Goal: Browse casually

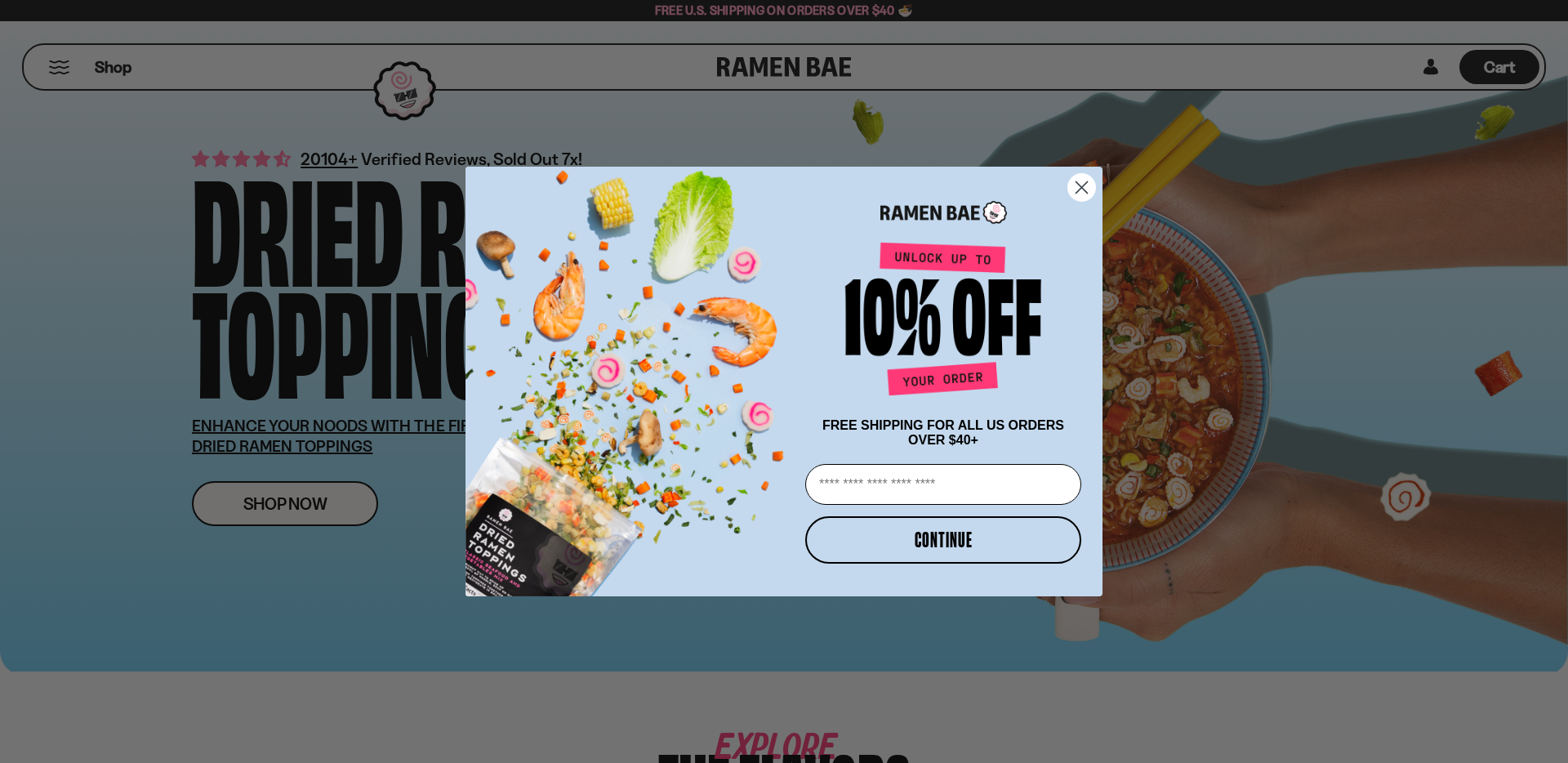
drag, startPoint x: 206, startPoint y: 218, endPoint x: 571, endPoint y: 367, distance: 394.2
click at [1074, 190] on circle "Close dialog" at bounding box center [1082, 187] width 27 height 27
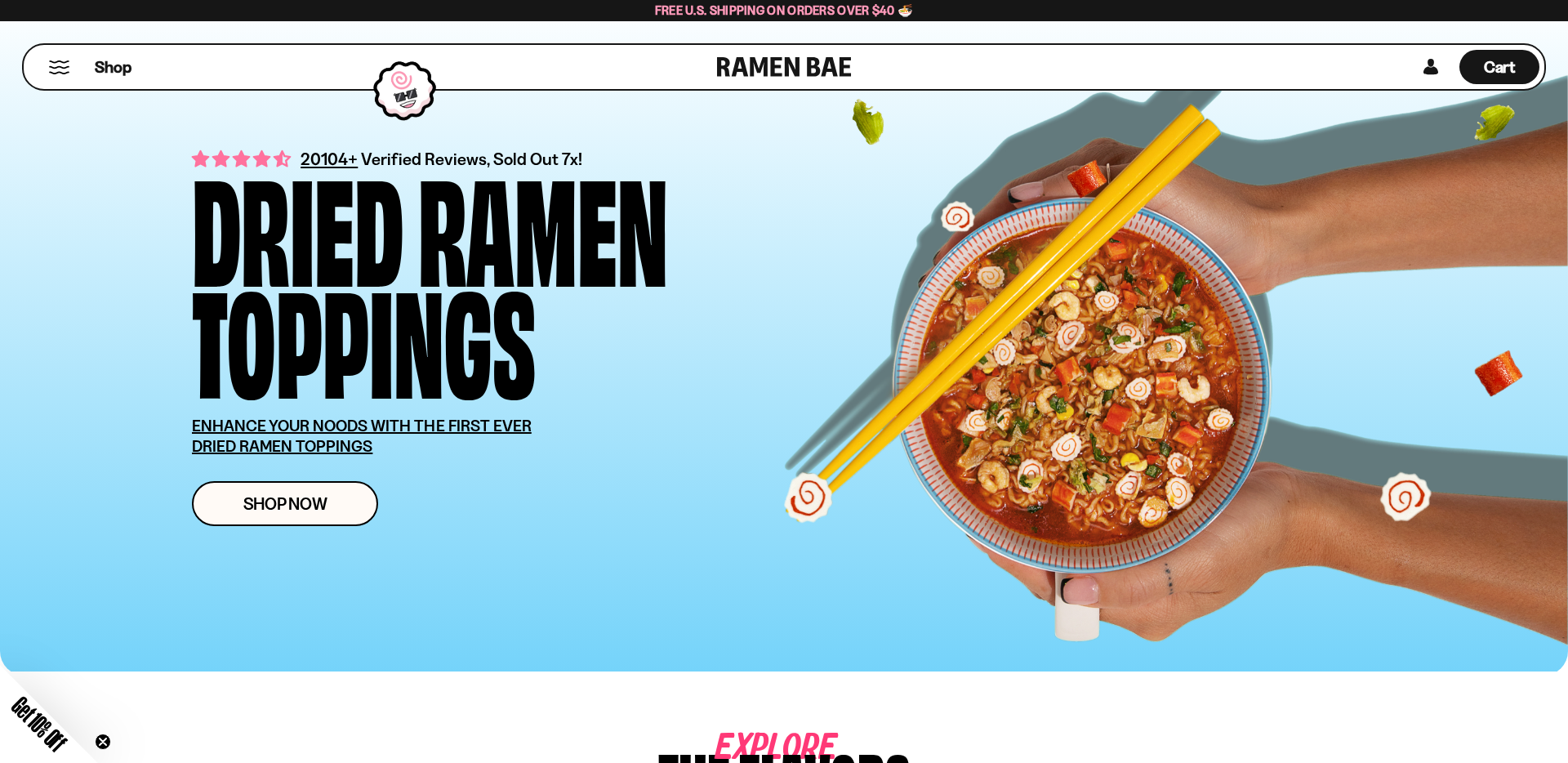
click at [285, 168] on div "Dried" at bounding box center [298, 223] width 211 height 112
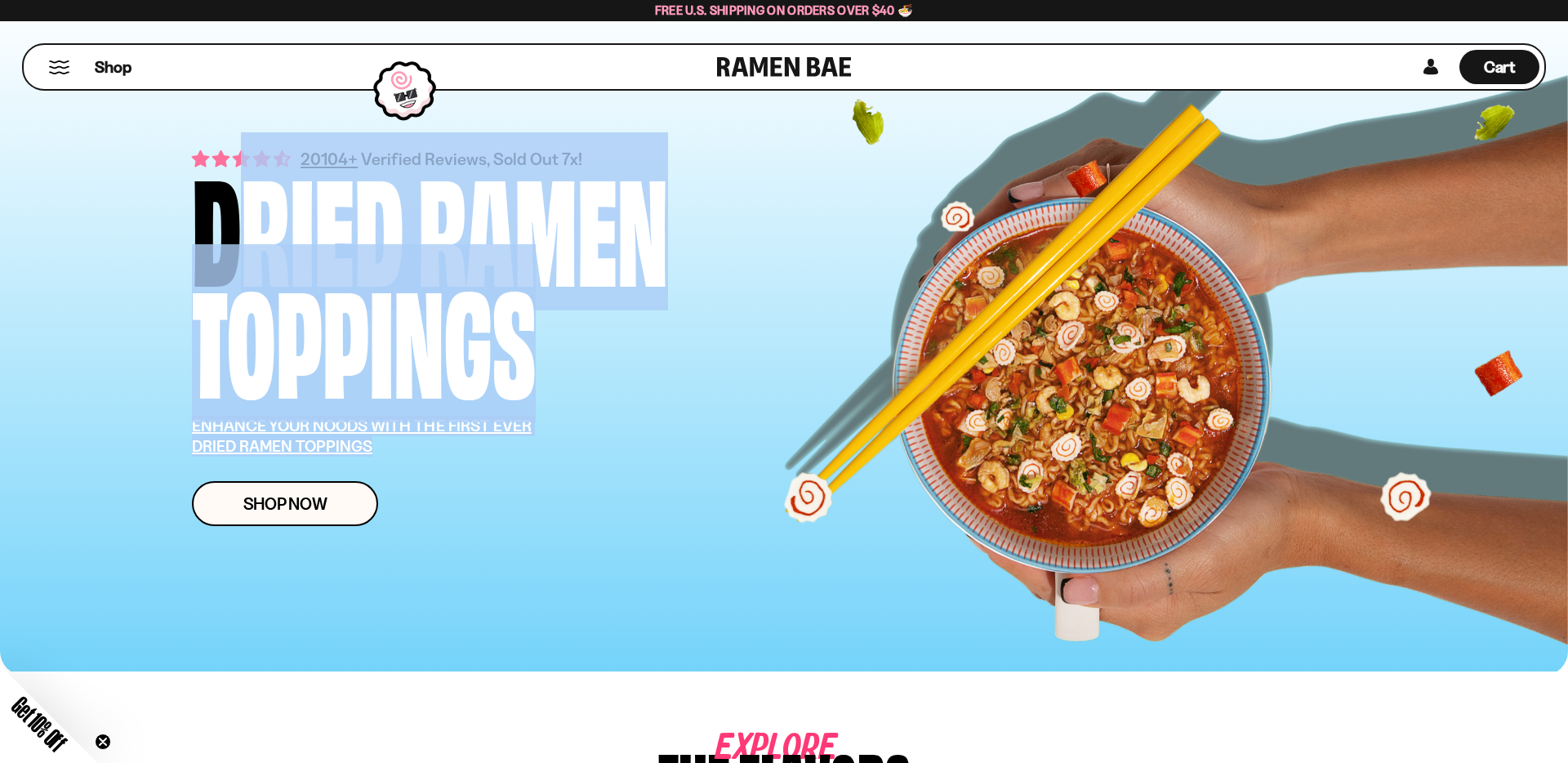
drag, startPoint x: 240, startPoint y: 244, endPoint x: 557, endPoint y: 455, distance: 380.8
click at [557, 455] on div "20104+ Verified Reviews, Sold Out 7x! Dried Ramen Toppings ENHANCE YOUR NOODS W…" at bounding box center [519, 336] width 653 height 380
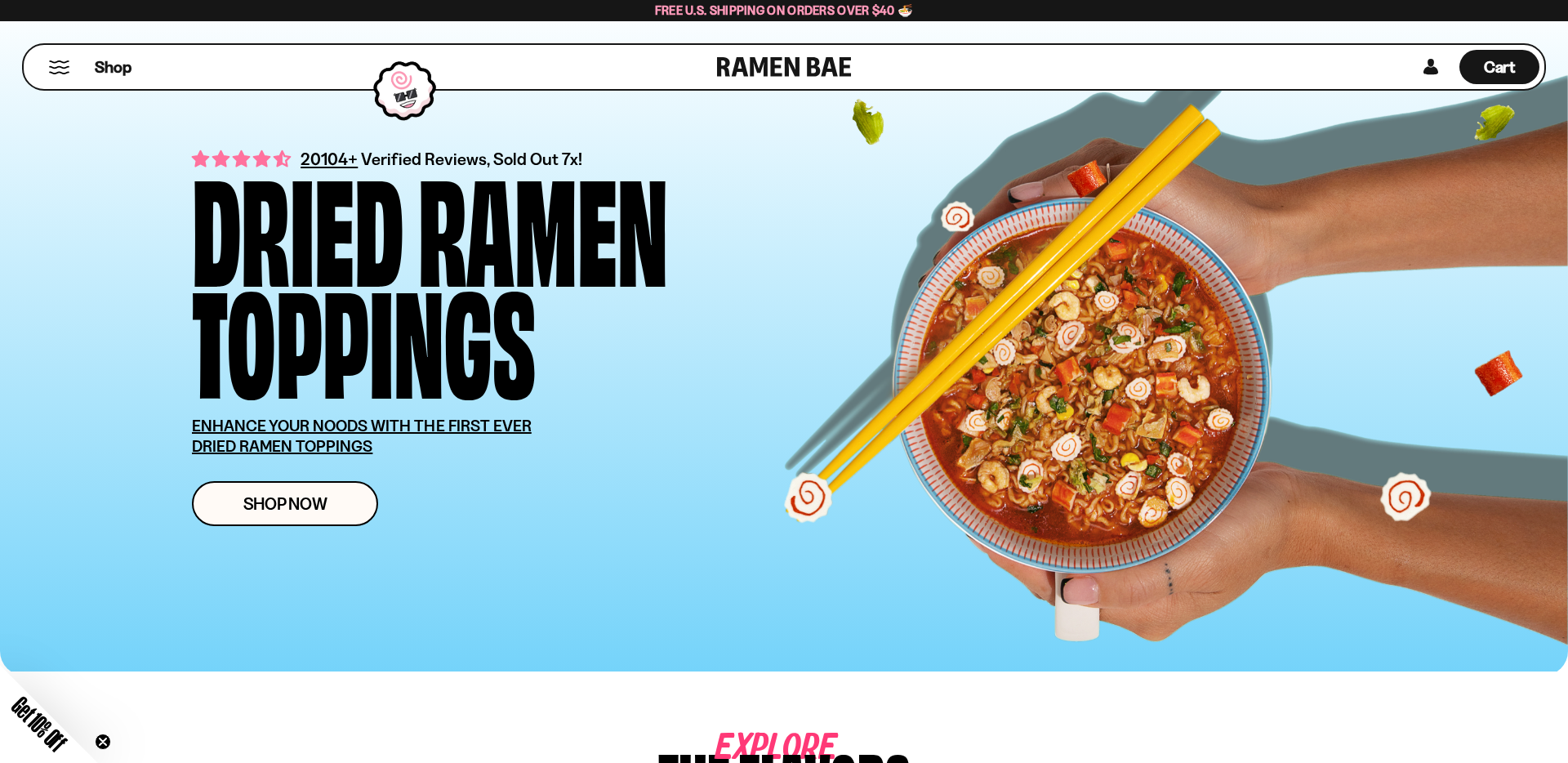
click at [558, 455] on p "ENHANCE YOUR NOODS WITH THE FIRST EVER DRIED RAMEN TOPPINGS" at bounding box center [382, 435] width 379 height 40
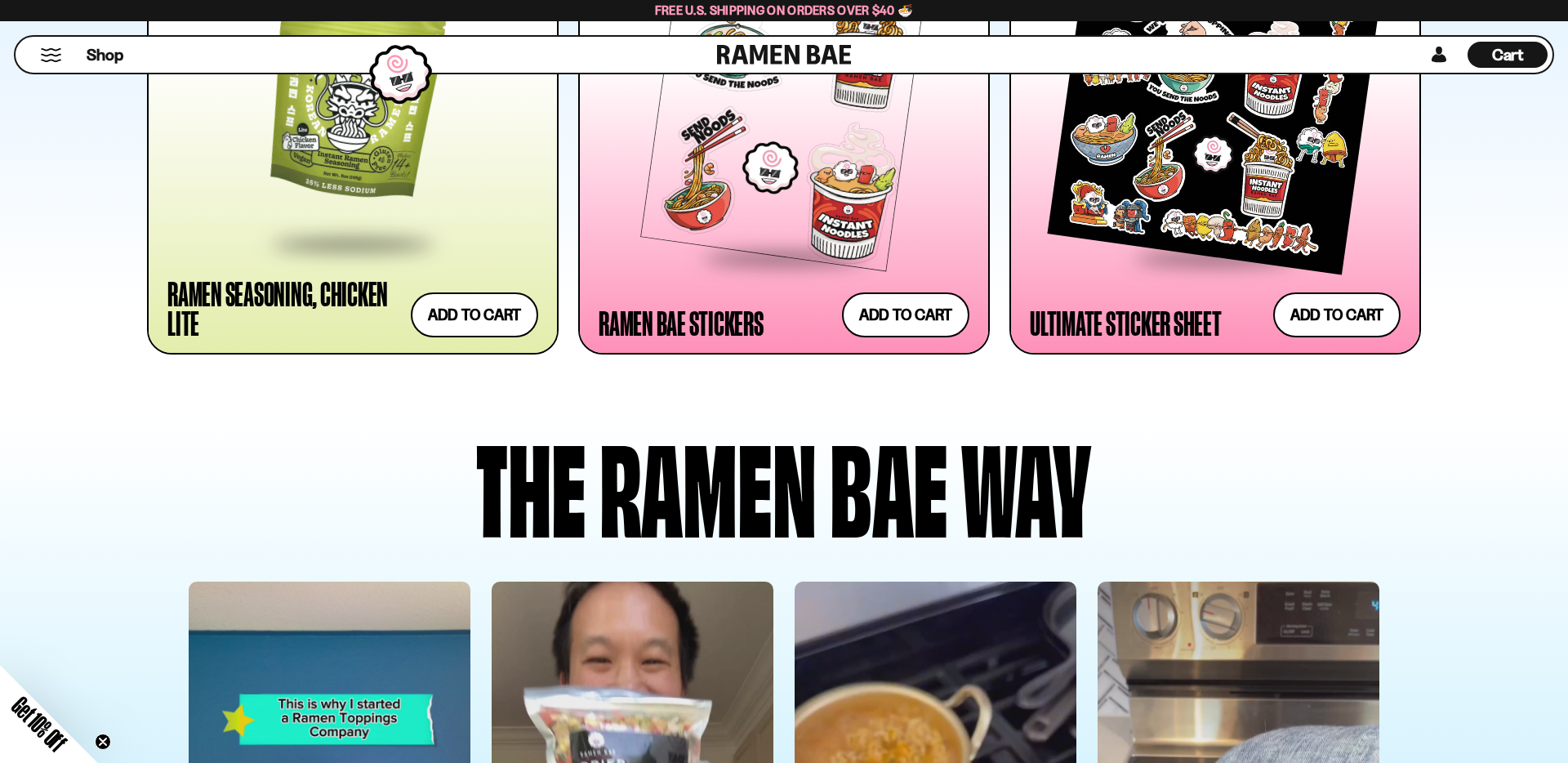
scroll to position [4121, 0]
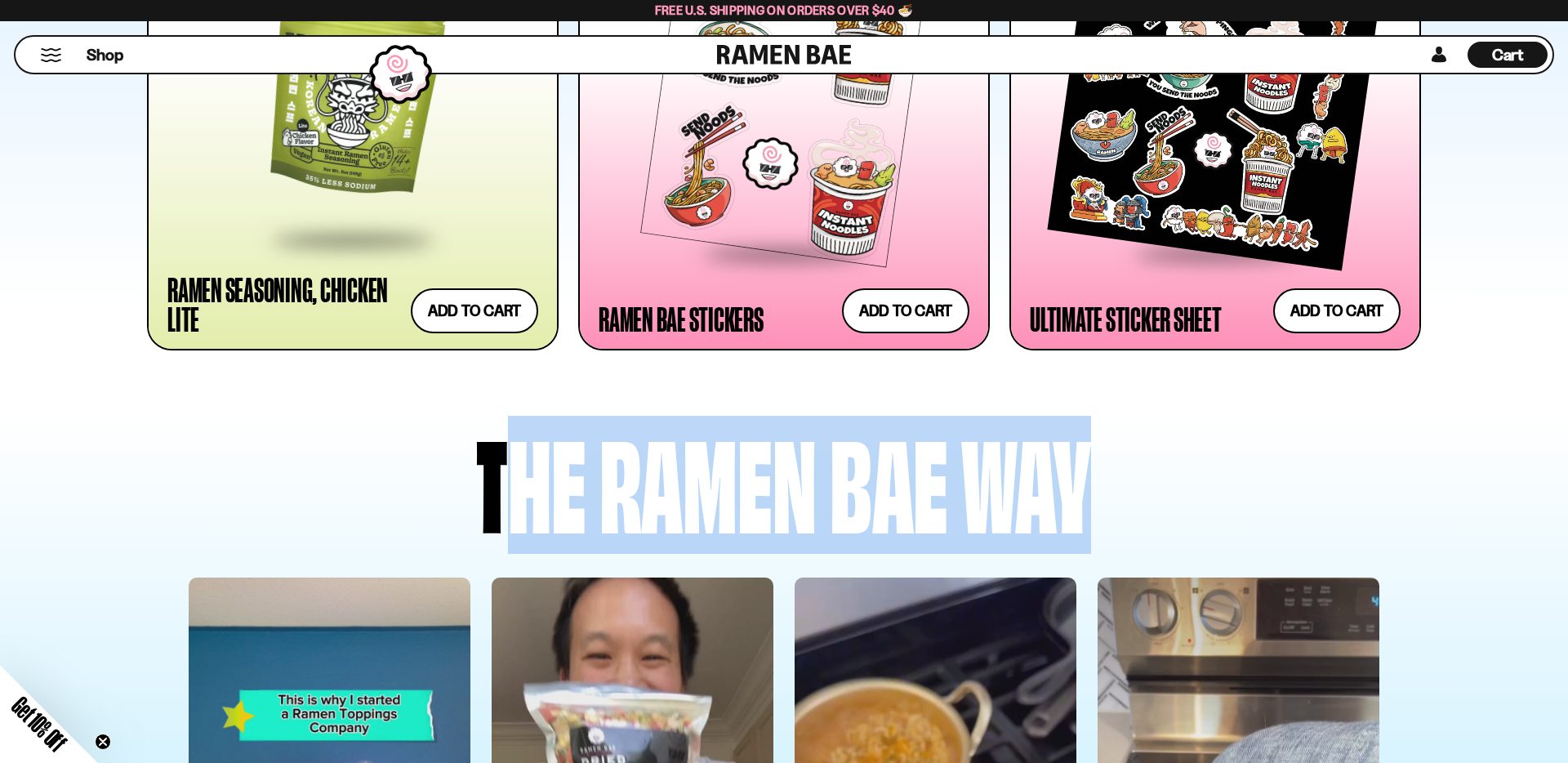
drag, startPoint x: 467, startPoint y: 496, endPoint x: 1213, endPoint y: 519, distance: 746.4
click at [1213, 519] on div "The Ramen Bae way" at bounding box center [784, 478] width 1307 height 125
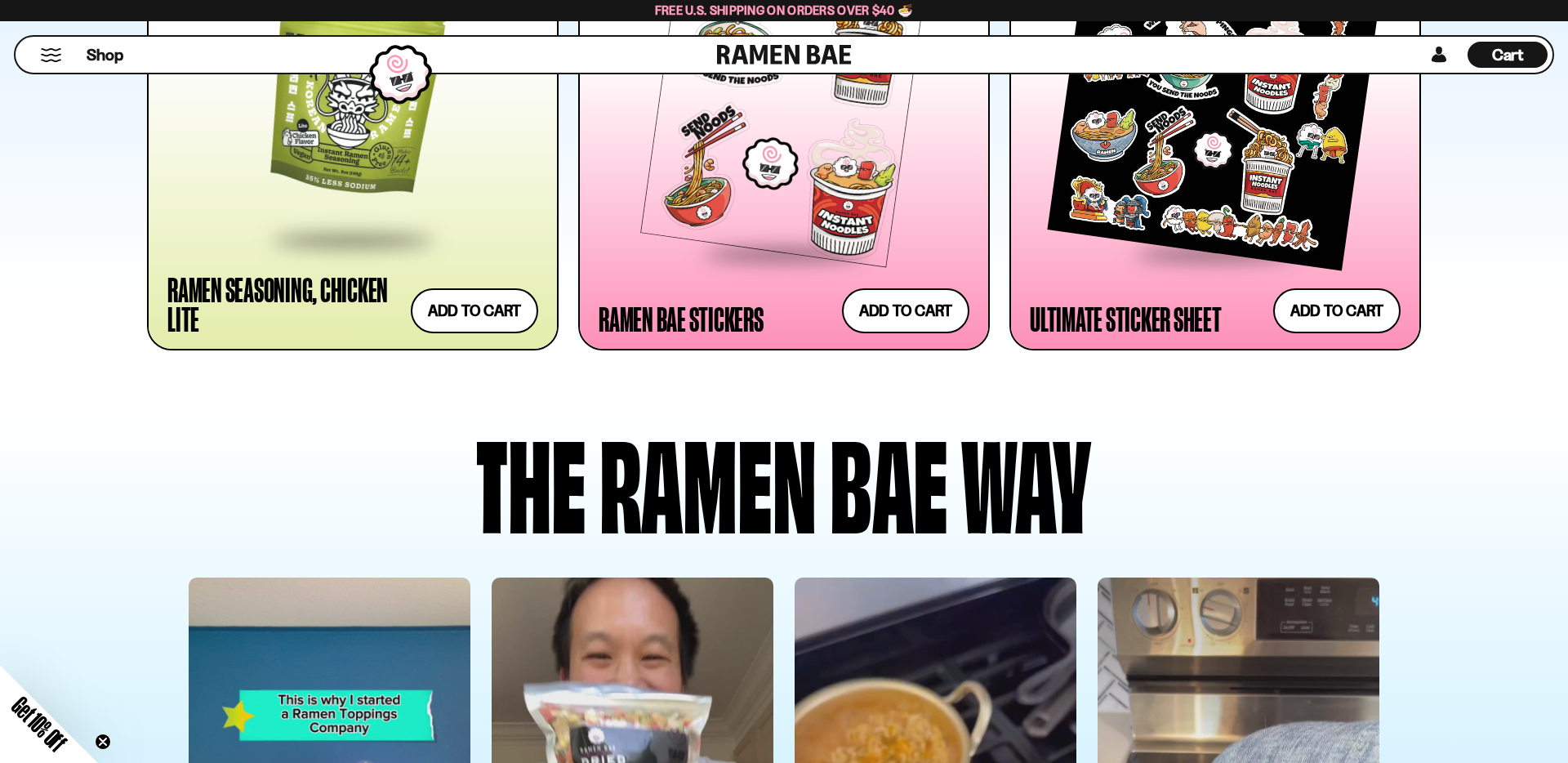
drag, startPoint x: 1213, startPoint y: 519, endPoint x: 1151, endPoint y: 522, distance: 62.1
click at [1202, 517] on div "The Ramen Bae way" at bounding box center [784, 478] width 1307 height 125
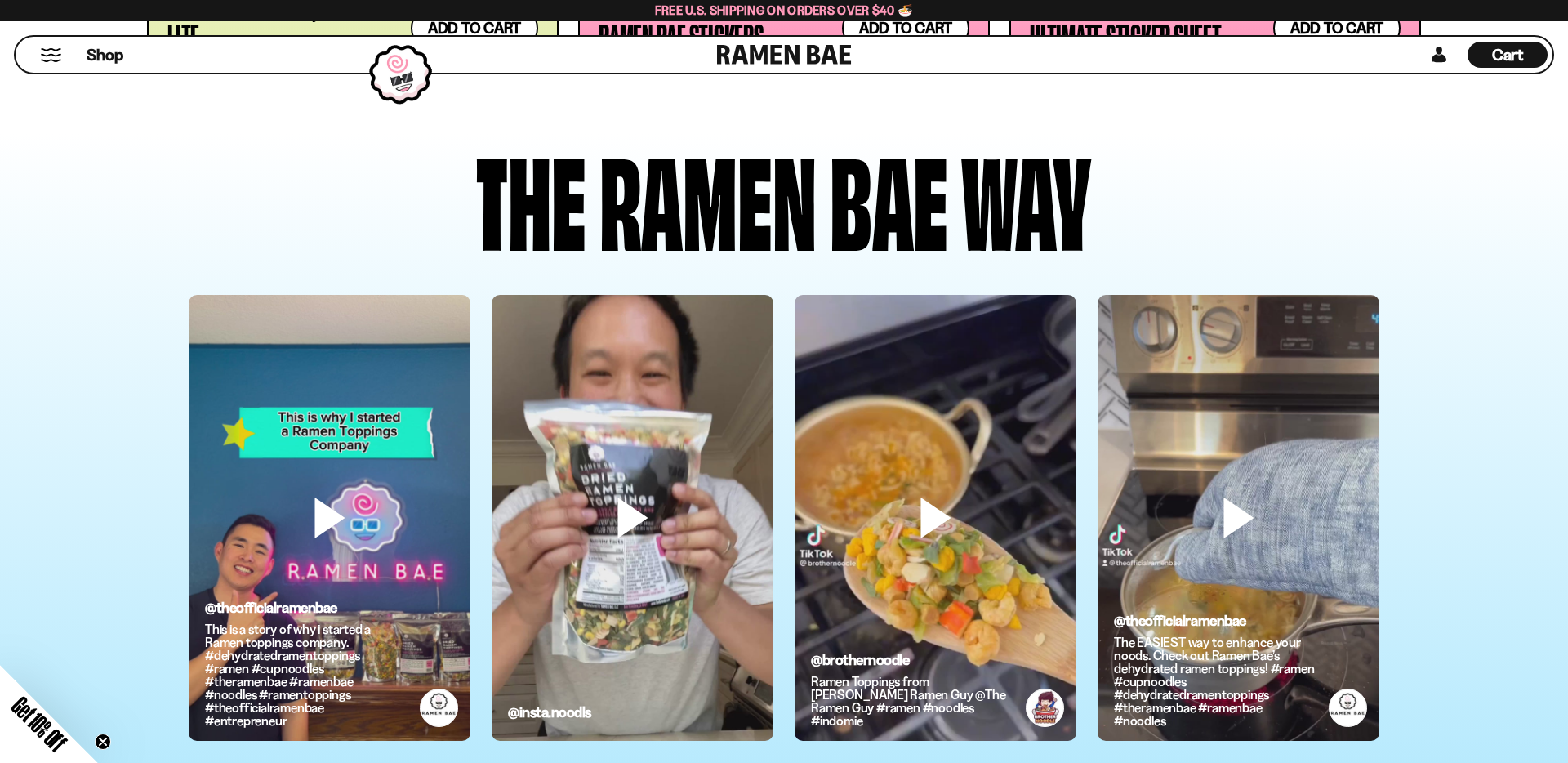
scroll to position [4446, 0]
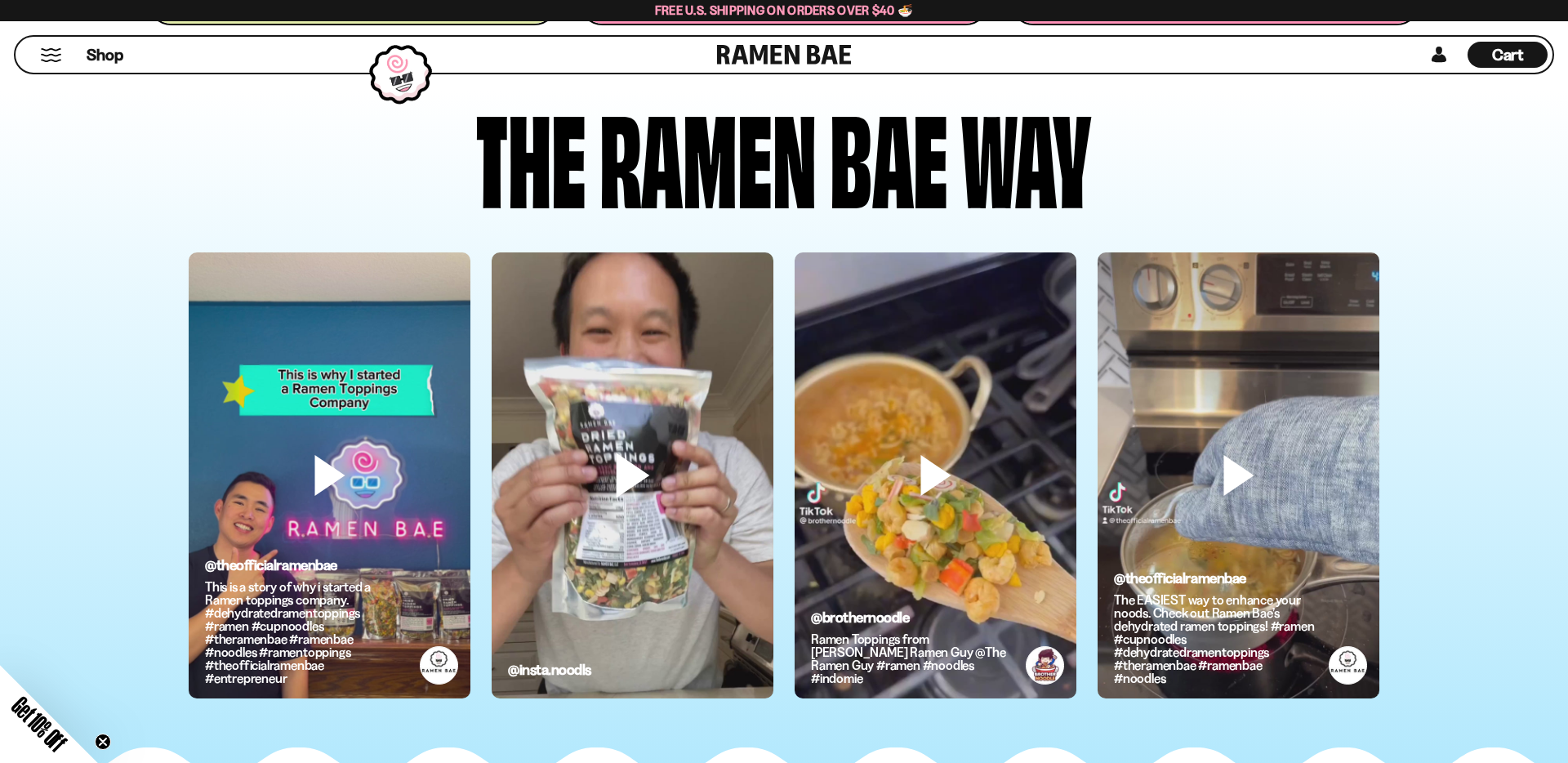
click at [471, 462] on video at bounding box center [330, 502] width 282 height 500
click at [620, 462] on video at bounding box center [633, 502] width 282 height 500
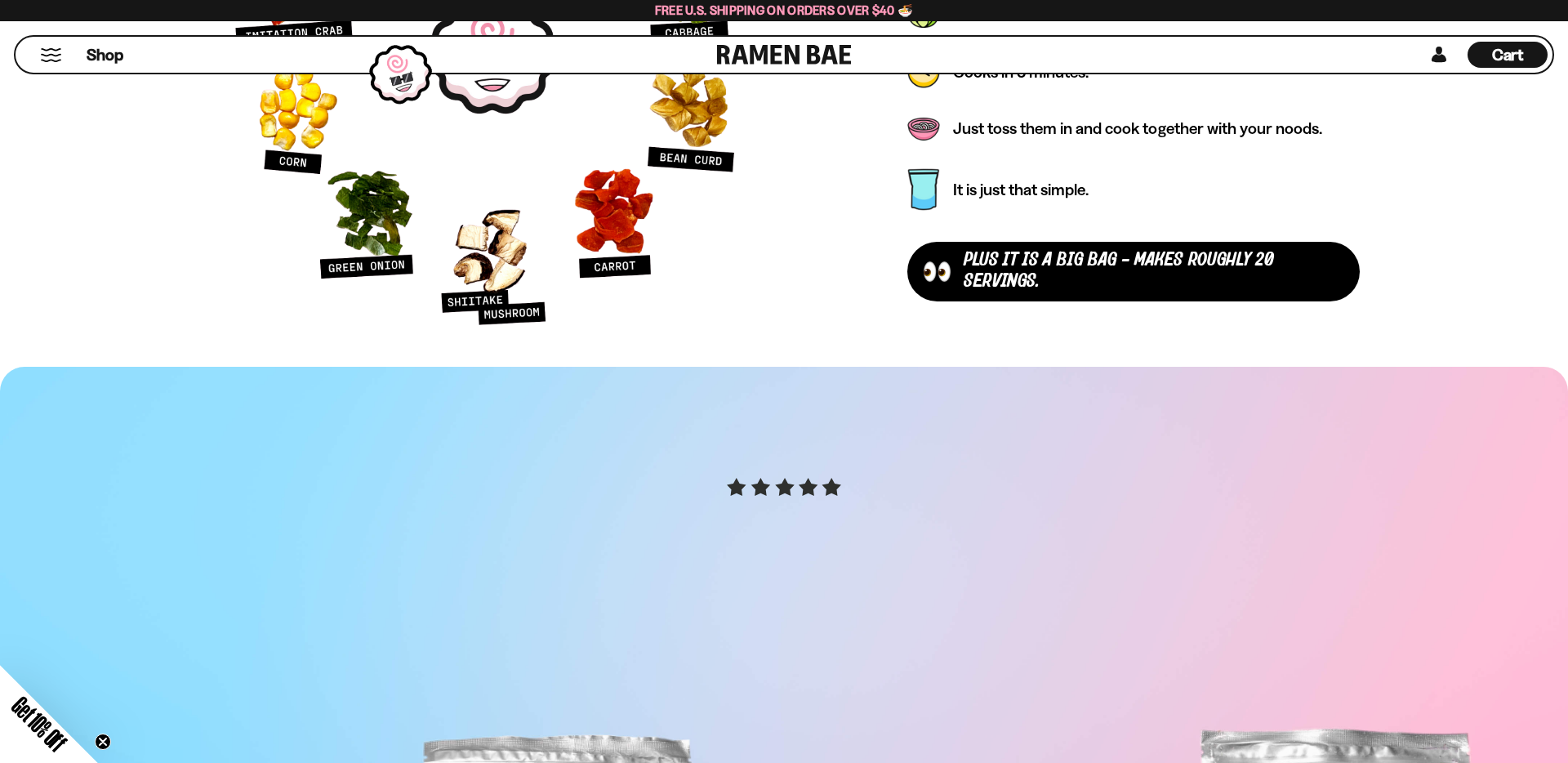
scroll to position [5826, 0]
